Goal: Task Accomplishment & Management: Complete application form

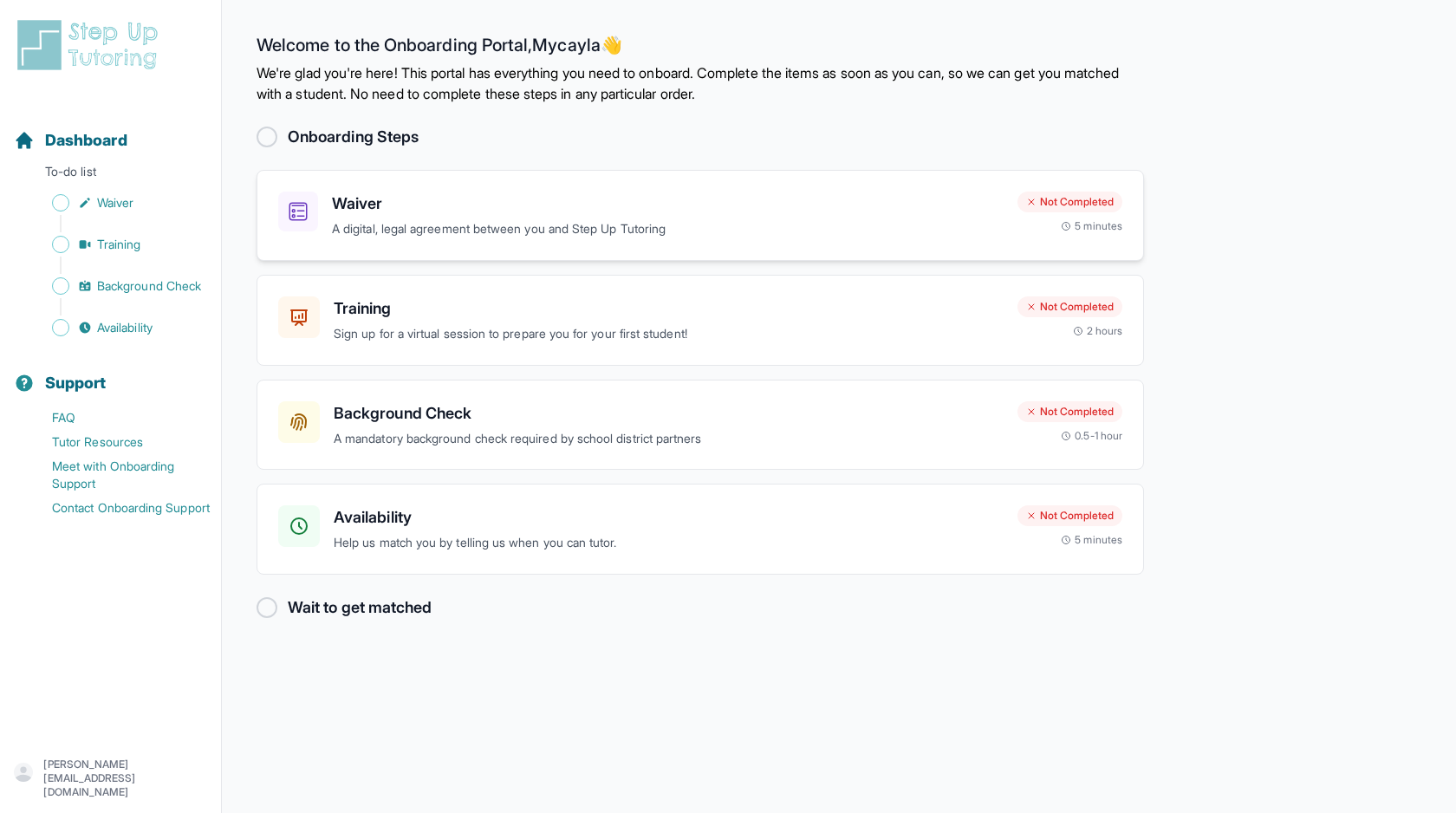
click at [384, 206] on h3 "Waiver" at bounding box center [667, 204] width 671 height 24
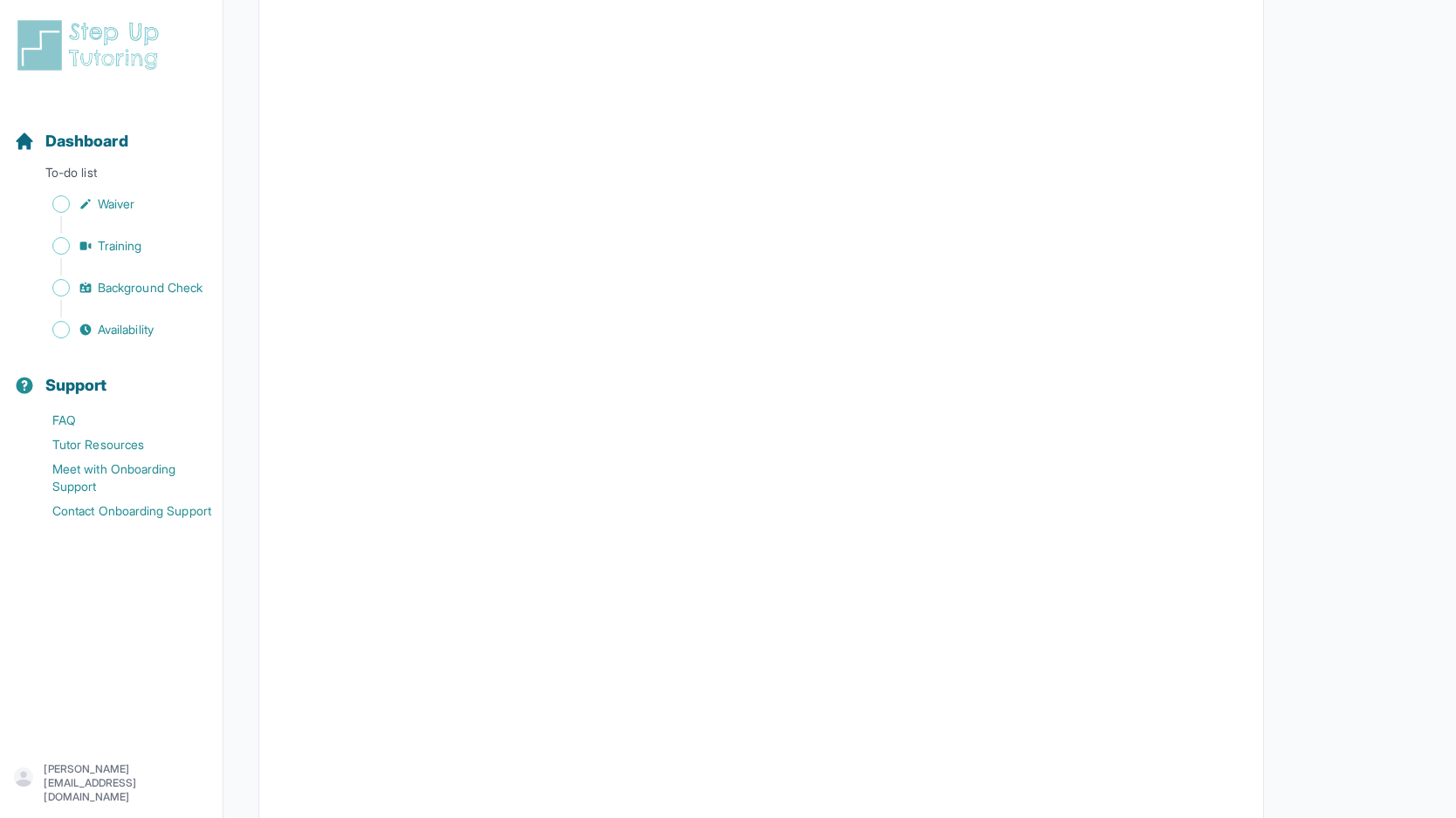
scroll to position [2273, 0]
click at [108, 209] on span "Waiver" at bounding box center [116, 204] width 37 height 18
click at [101, 198] on span "Waiver" at bounding box center [116, 204] width 37 height 18
click at [93, 139] on span "Dashboard" at bounding box center [87, 141] width 83 height 24
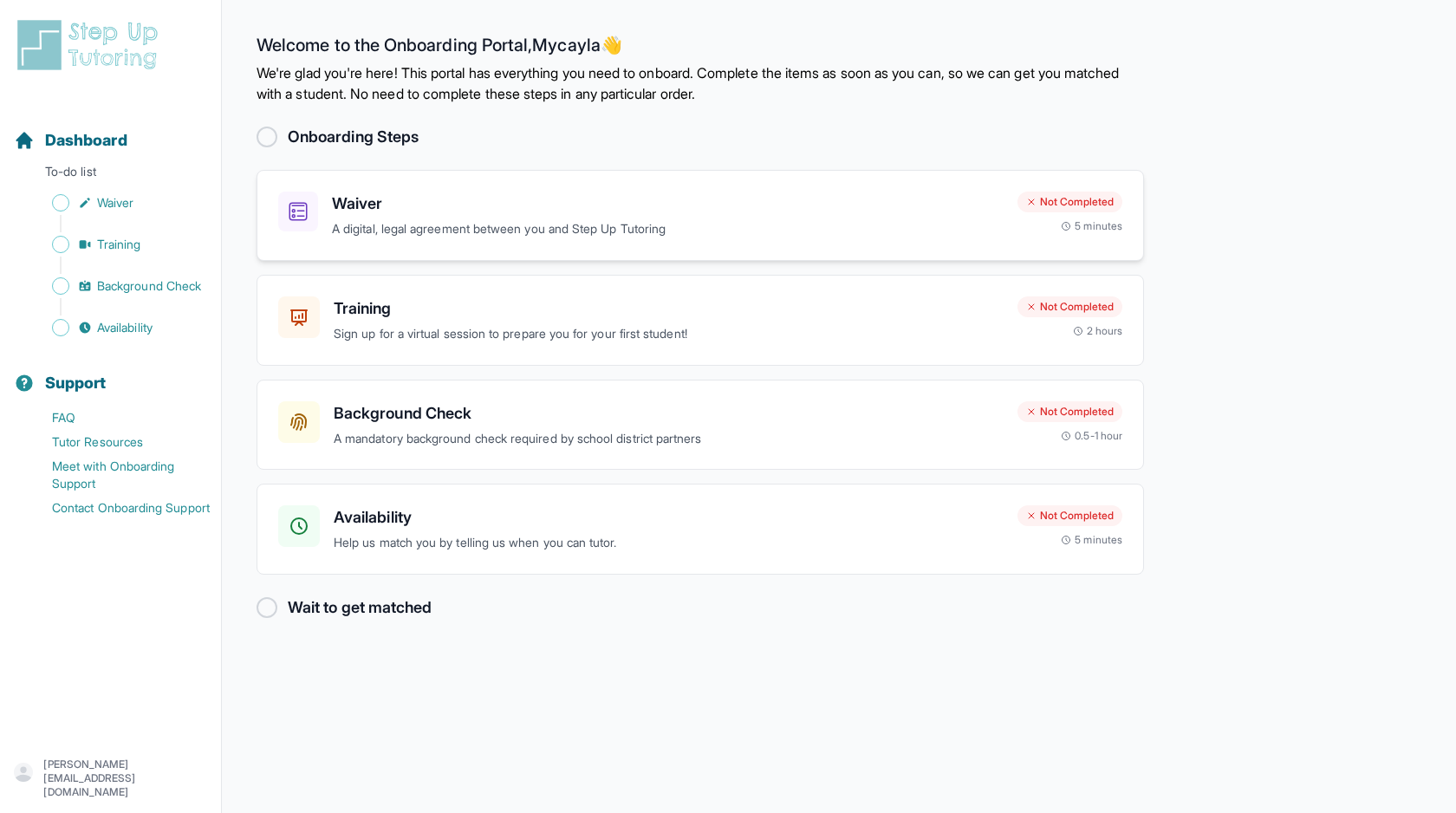
click at [373, 210] on h3 "Waiver" at bounding box center [667, 204] width 671 height 24
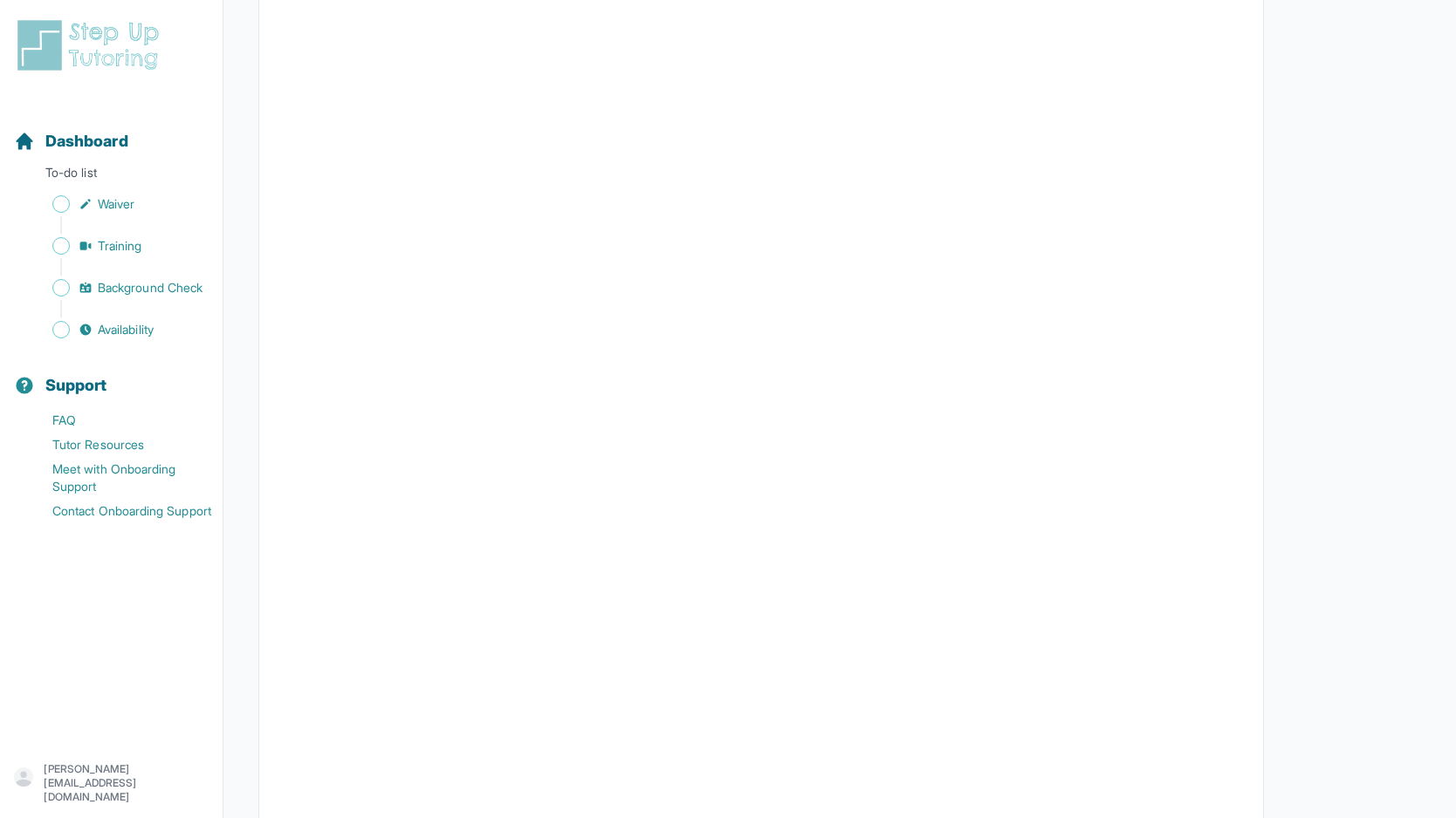
scroll to position [2970, 0]
